Goal: Information Seeking & Learning: Learn about a topic

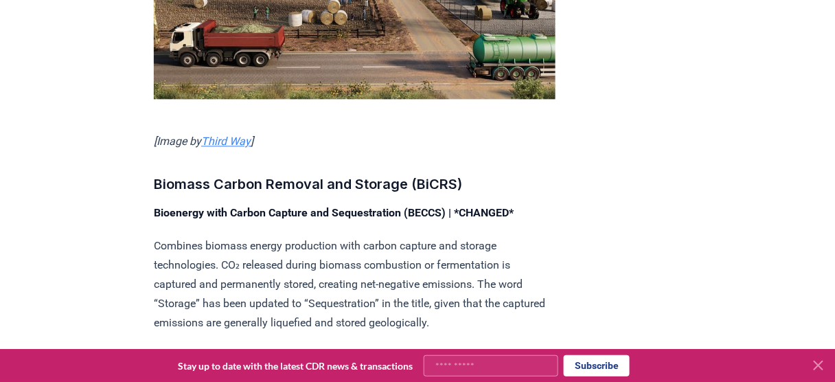
scroll to position [2002, 0]
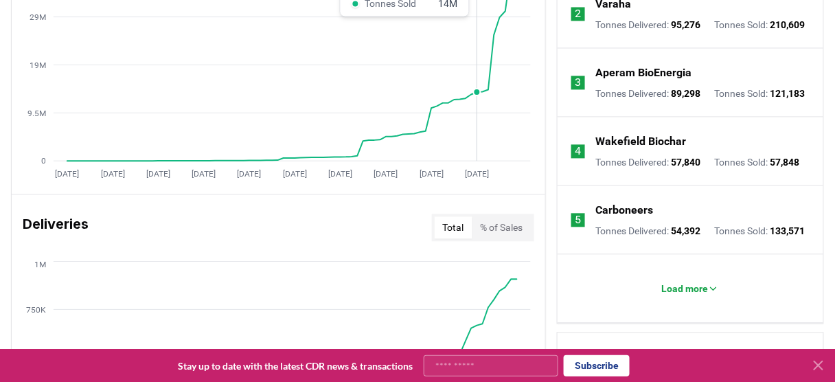
scroll to position [385, 0]
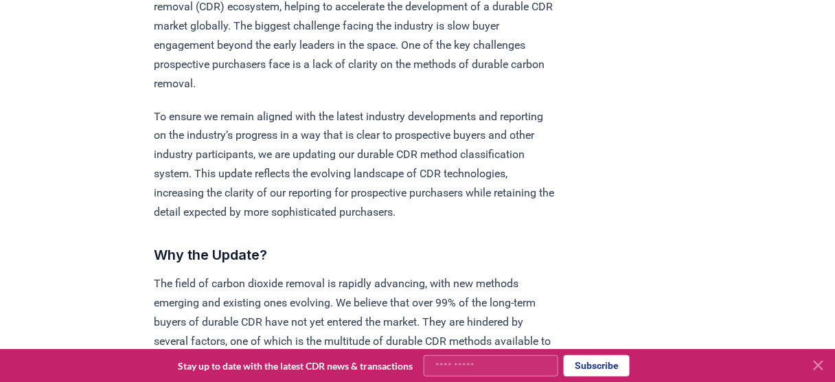
scroll to position [189, 0]
